Goal: Find specific page/section: Find specific page/section

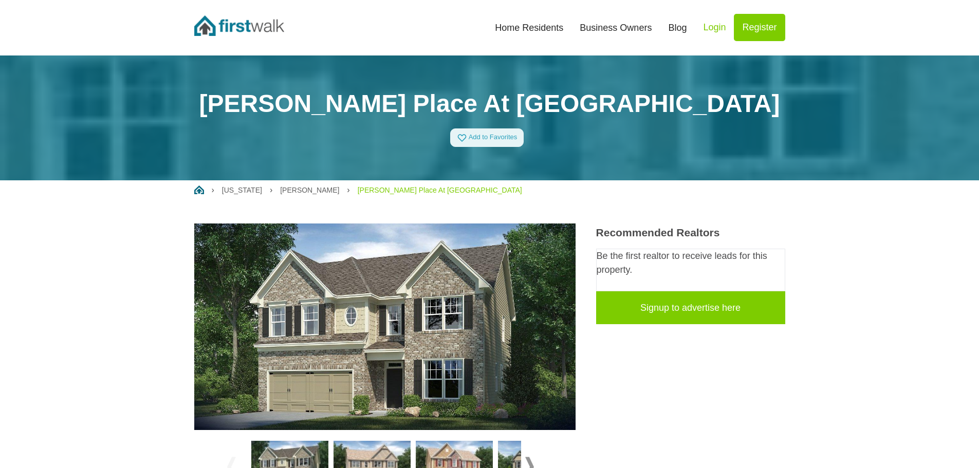
click at [542, 17] on link "Home Residents" at bounding box center [529, 27] width 85 height 23
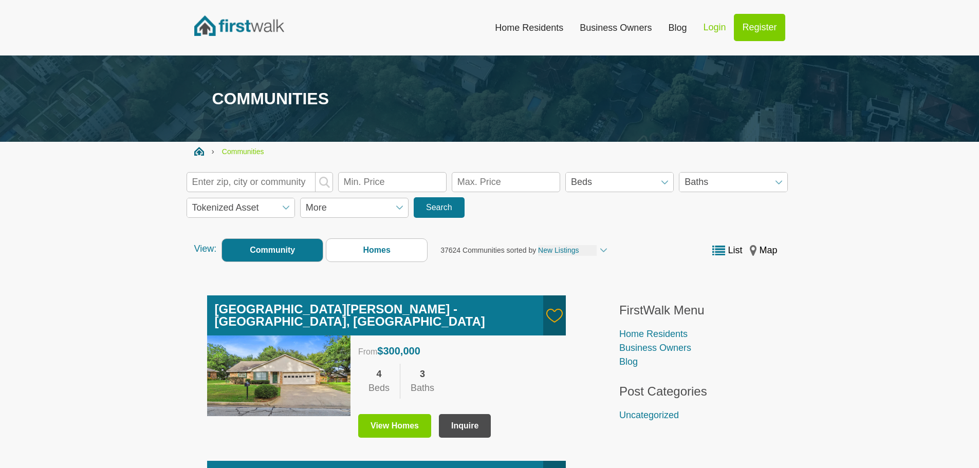
click at [279, 180] on input "text" at bounding box center [260, 182] width 146 height 20
type input "30253"
click at [315, 172] on button "submit" at bounding box center [324, 182] width 18 height 20
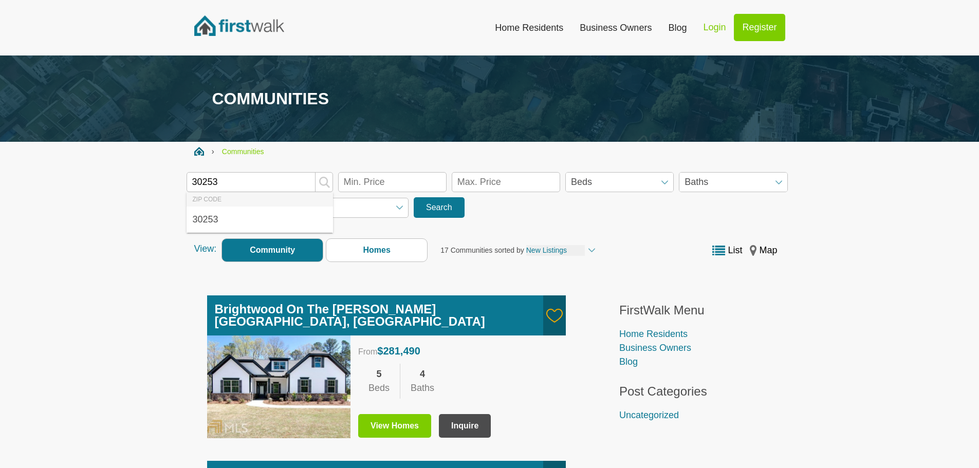
drag, startPoint x: 253, startPoint y: 178, endPoint x: 99, endPoint y: 148, distance: 157.6
click at [358, 216] on span "More" at bounding box center [354, 208] width 108 height 20
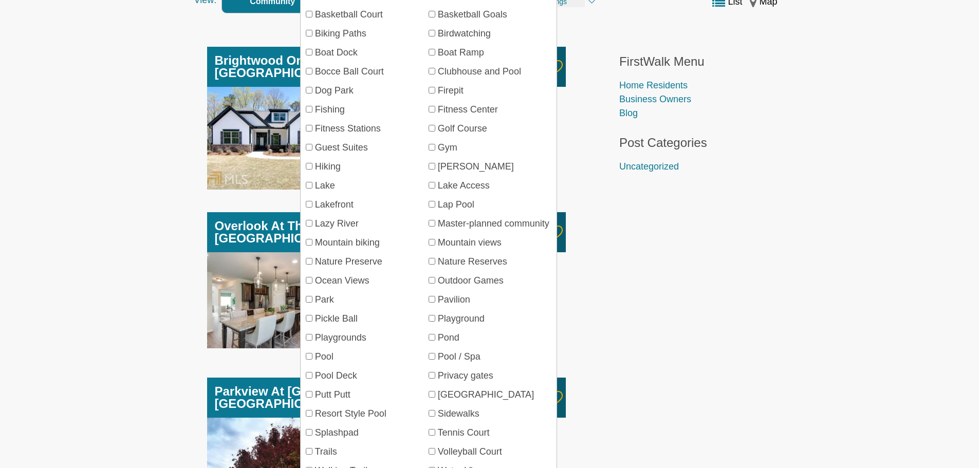
scroll to position [257, 0]
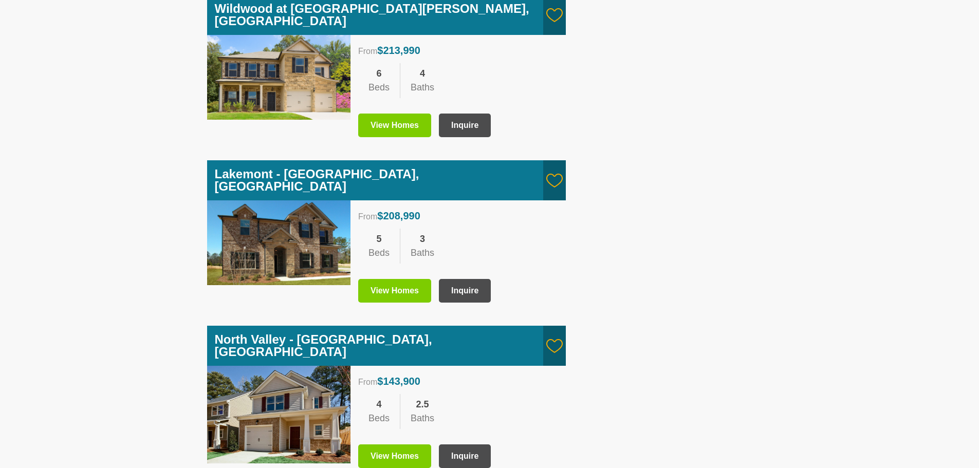
scroll to position [1627, 0]
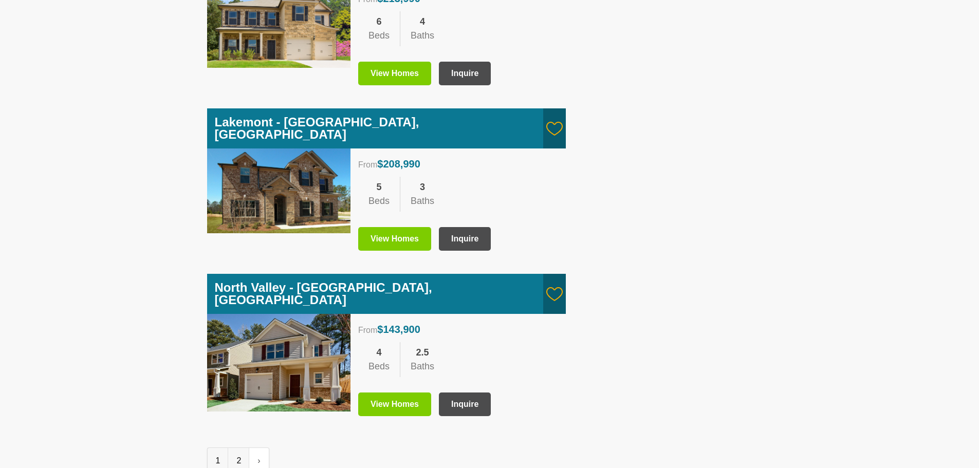
click at [230, 448] on link "2" at bounding box center [238, 461] width 21 height 26
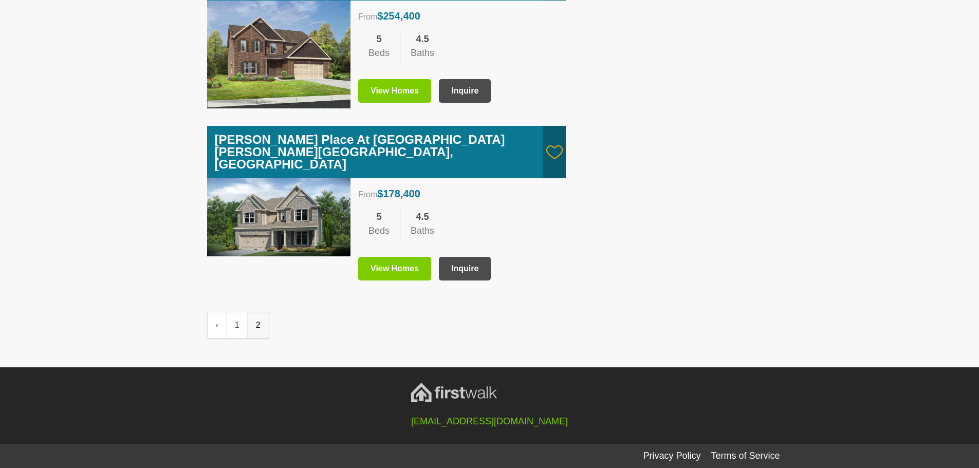
scroll to position [1064, 0]
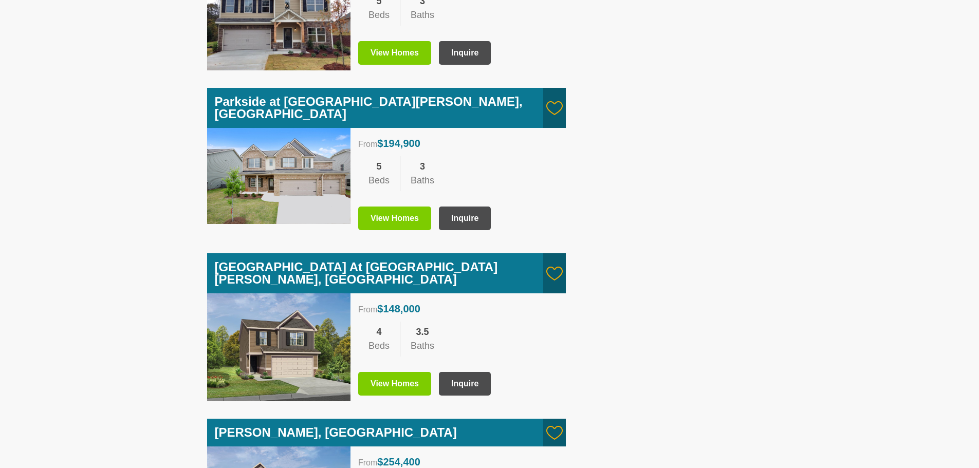
type input "30253"
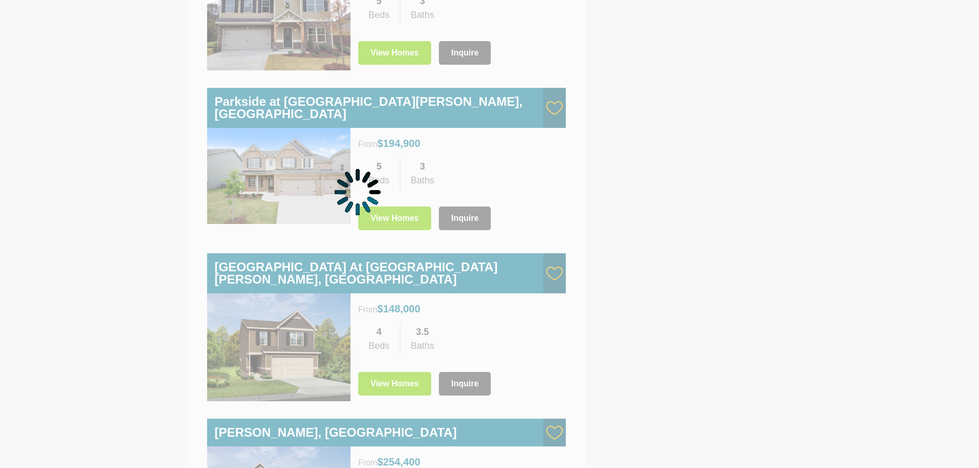
scroll to position [1064, 0]
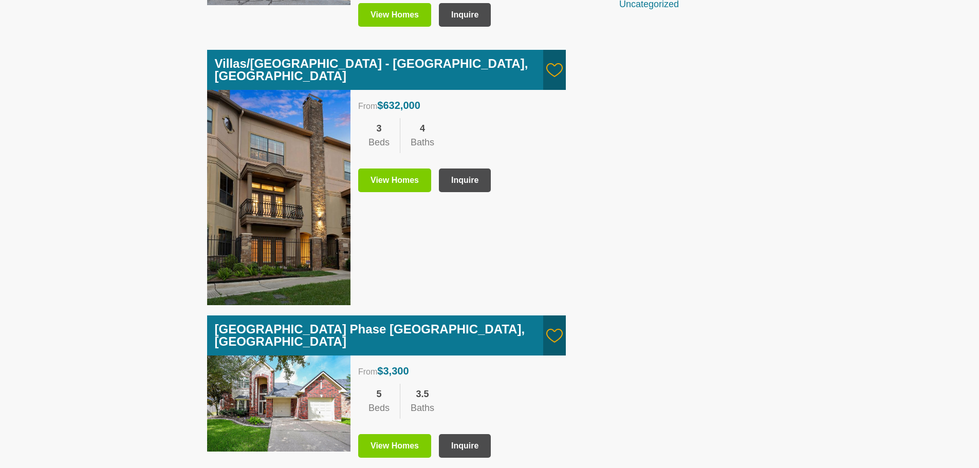
scroll to position [51, 0]
